Goal: Communication & Community: Share content

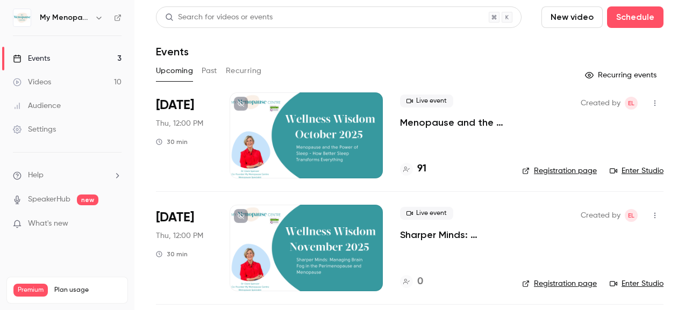
click at [347, 130] on div at bounding box center [306, 135] width 153 height 86
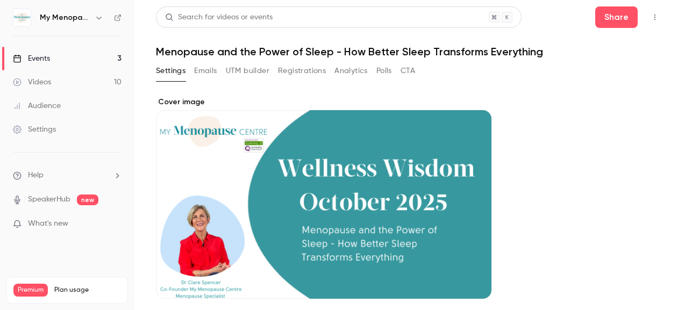
click at [39, 58] on div "Events" at bounding box center [31, 58] width 37 height 11
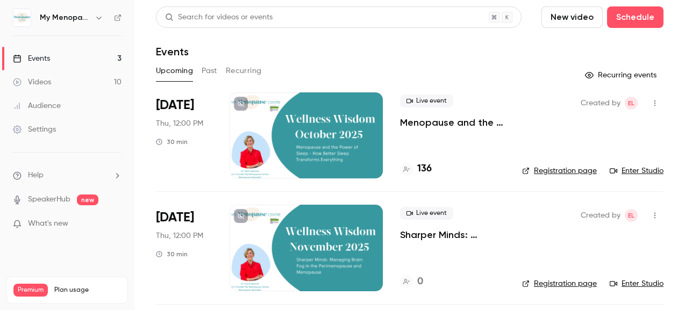
click at [258, 46] on div "Events" at bounding box center [410, 51] width 508 height 13
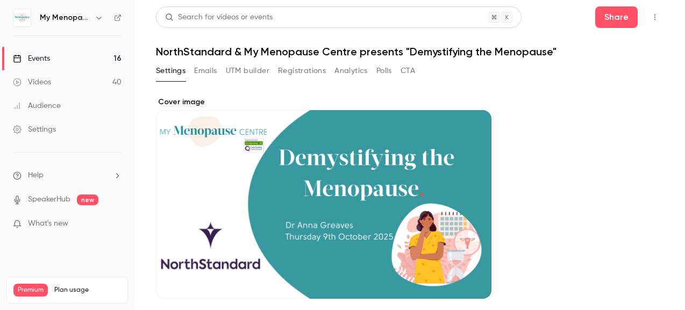
scroll to position [7, 0]
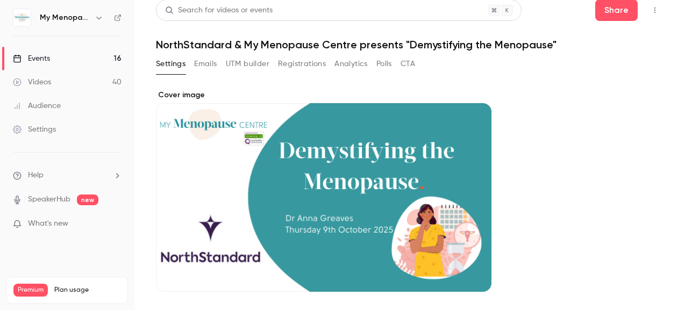
click at [42, 58] on div "Events" at bounding box center [31, 58] width 37 height 11
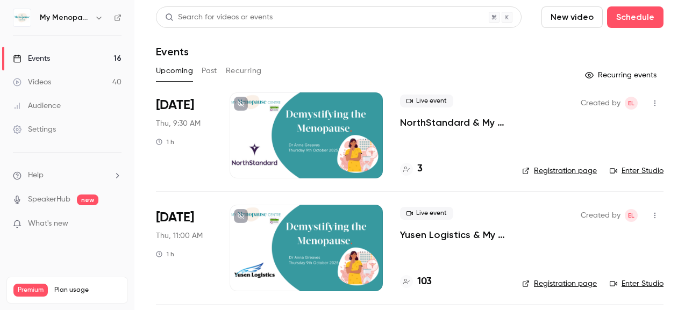
click at [319, 75] on div "Upcoming Past Recurring" at bounding box center [410, 70] width 508 height 17
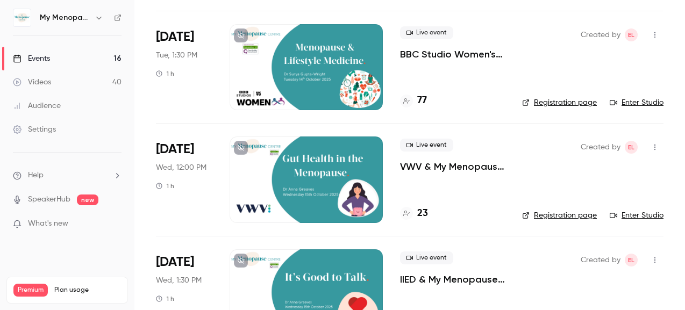
scroll to position [418, 0]
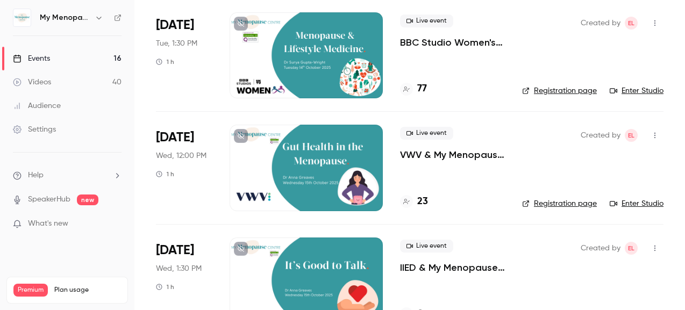
click at [655, 133] on icon "button" at bounding box center [654, 136] width 1 height 6
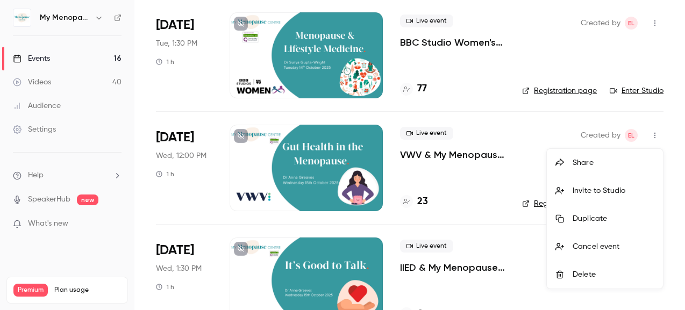
click at [589, 190] on div "Invite to Studio" at bounding box center [614, 190] width 82 height 11
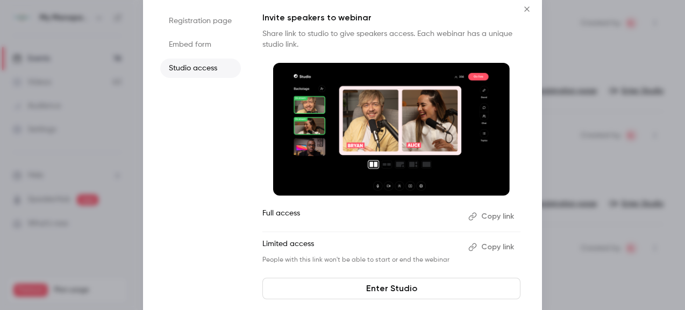
click at [494, 216] on button "Copy link" at bounding box center [492, 216] width 56 height 17
click at [526, 7] on icon "Close" at bounding box center [526, 9] width 13 height 9
click at [526, 7] on li "Oct 14 Tue, 1:30 PM 1 h Live event BBC Studio Women's Network & My Menopause Ce…" at bounding box center [410, 55] width 508 height 112
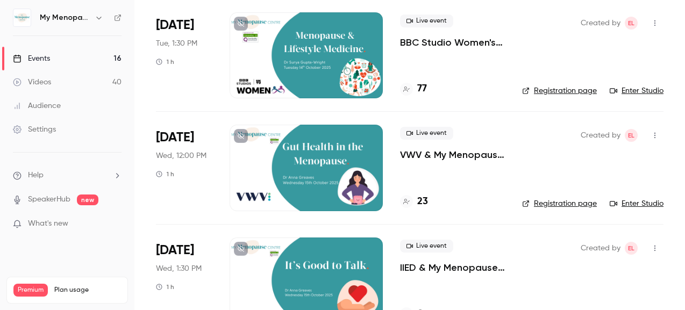
click at [146, 100] on main "Search for videos or events New video Schedule Events Upcoming Past Recurring R…" at bounding box center [409, 155] width 551 height 310
